Goal: Transaction & Acquisition: Purchase product/service

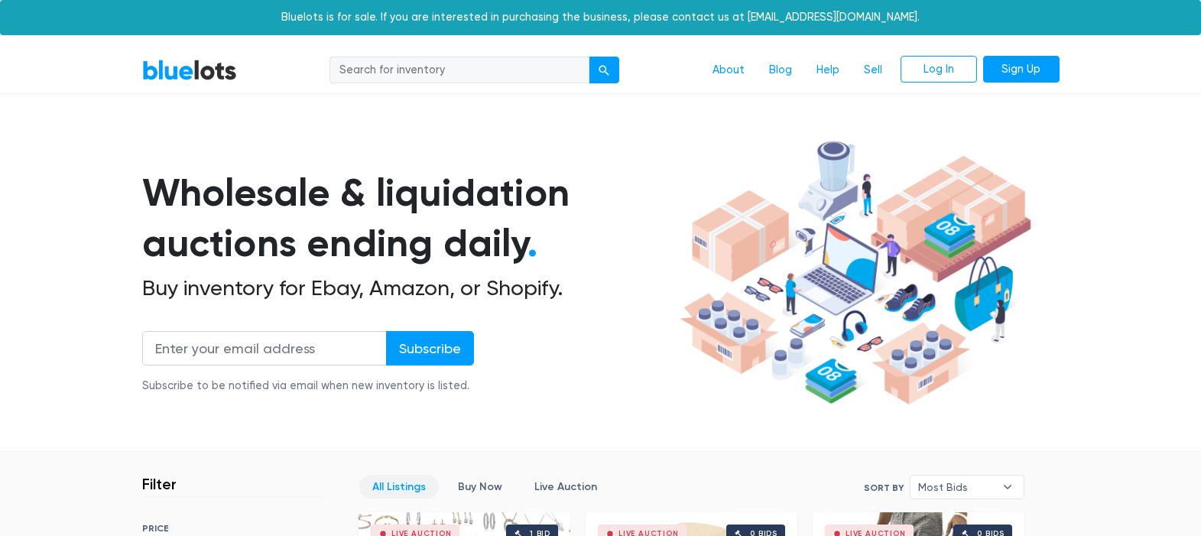
click at [443, 67] on input "search" at bounding box center [459, 71] width 260 height 28
type input "cds"
click at [589, 57] on button "submit" at bounding box center [604, 71] width 31 height 28
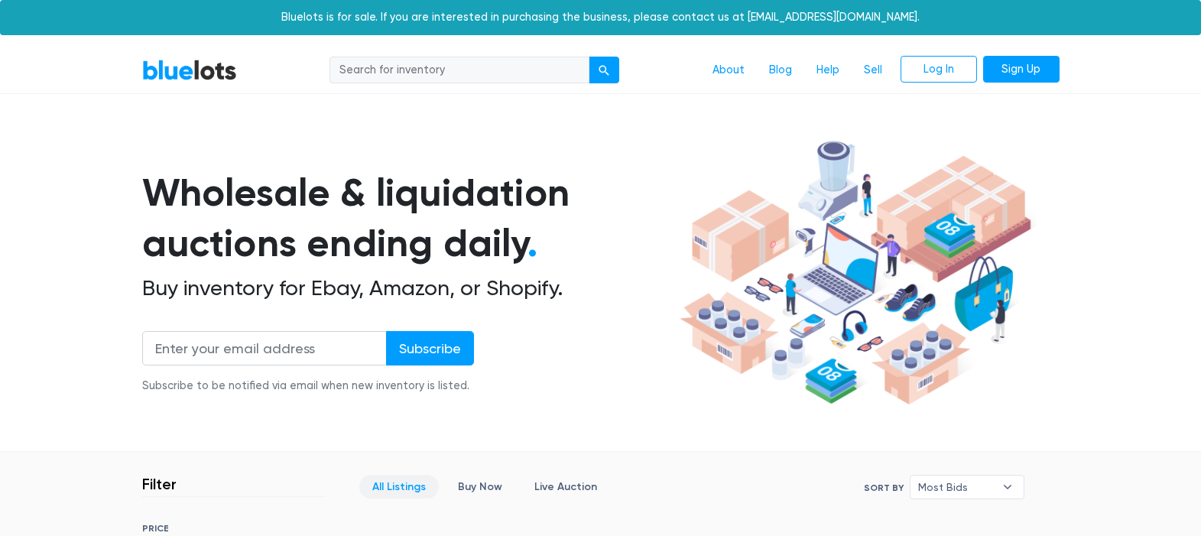
click at [452, 72] on input "search" at bounding box center [459, 71] width 260 height 28
type input "cds"
click at [609, 65] on button "submit" at bounding box center [604, 71] width 31 height 28
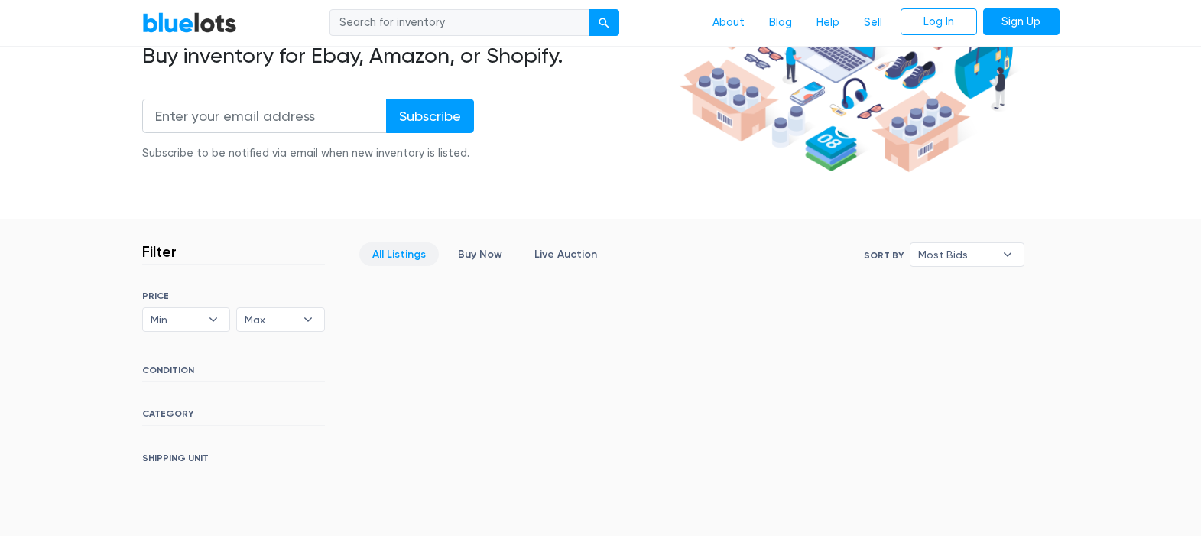
scroll to position [245, 0]
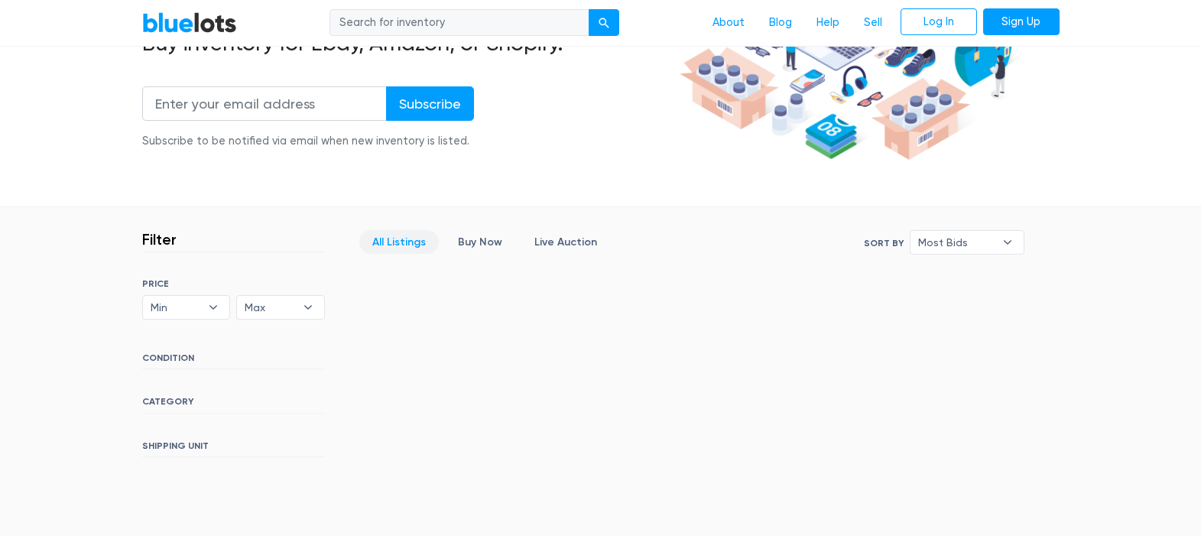
click at [178, 402] on h6 "CATEGORY" at bounding box center [233, 404] width 183 height 17
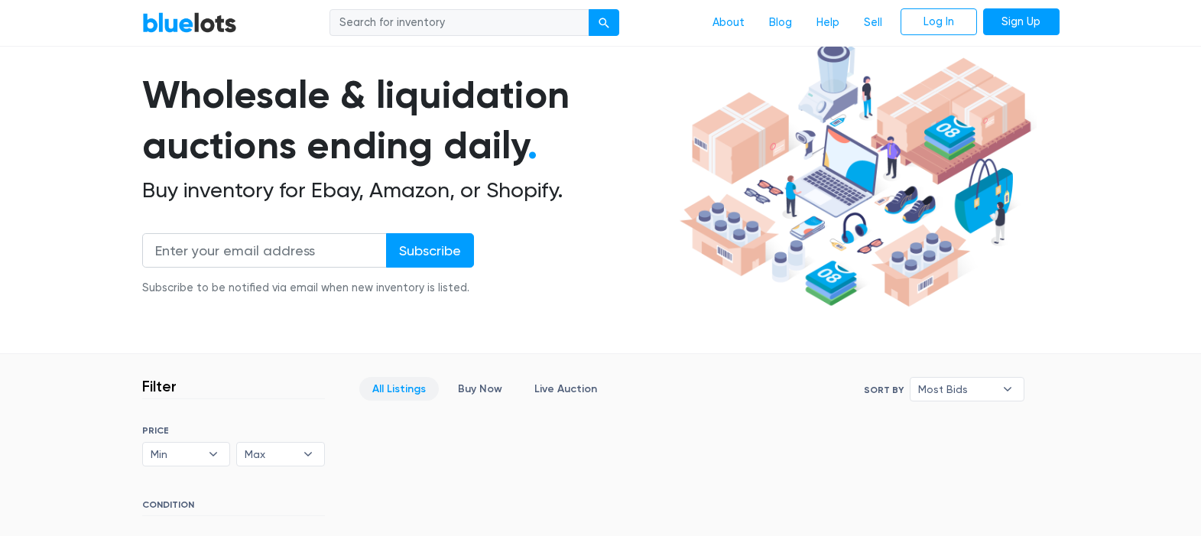
scroll to position [12, 0]
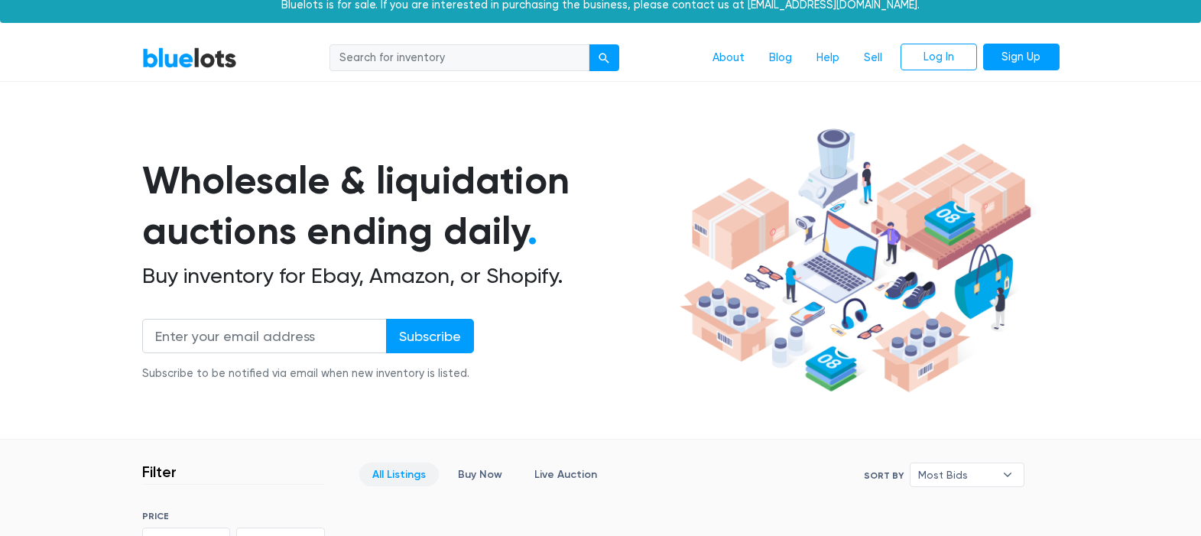
click at [448, 59] on input "search" at bounding box center [459, 58] width 260 height 28
type input "food"
click at [604, 57] on div "submit" at bounding box center [604, 58] width 11 height 11
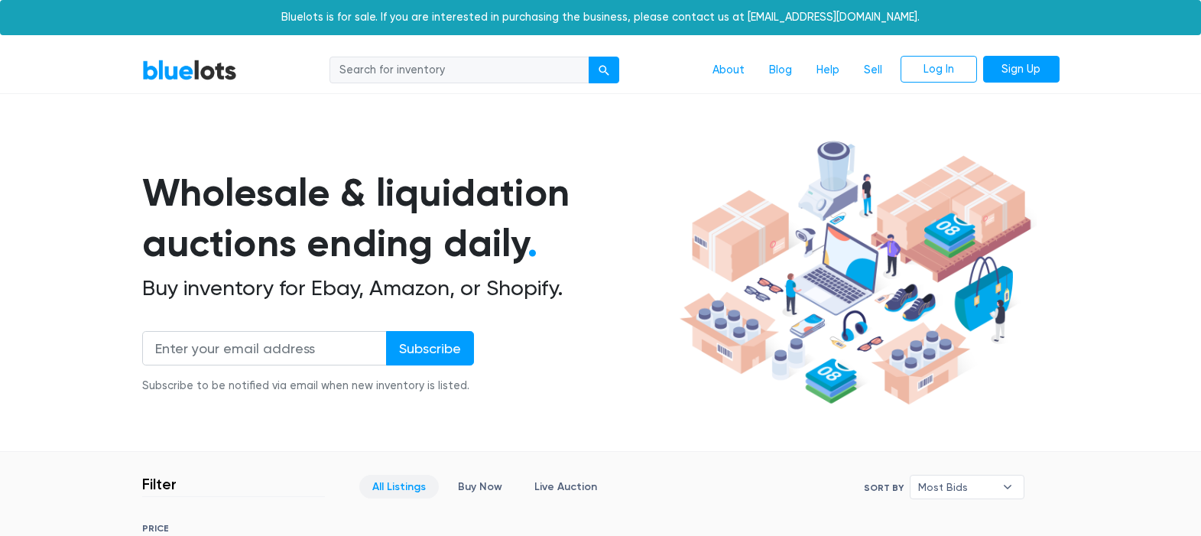
click at [401, 481] on link "All Listings" at bounding box center [398, 487] width 79 height 24
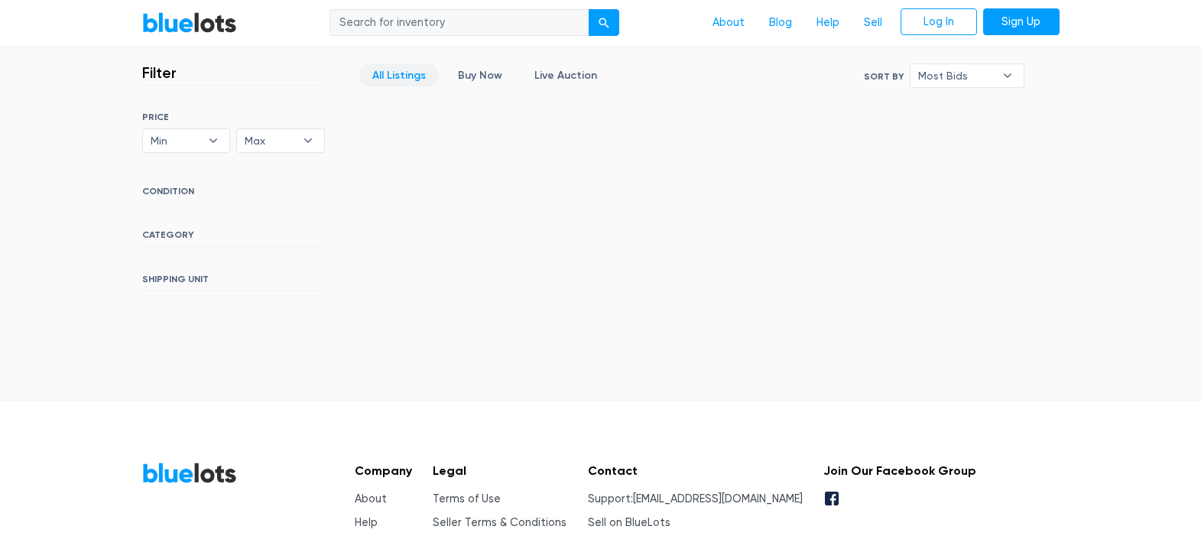
scroll to position [411, 0]
click at [957, 77] on span "Most Bids" at bounding box center [956, 75] width 76 height 23
click at [965, 131] on li "Ending Soonest" at bounding box center [973, 130] width 119 height 24
select select "ending_soonest"
